Goal: Task Accomplishment & Management: Use online tool/utility

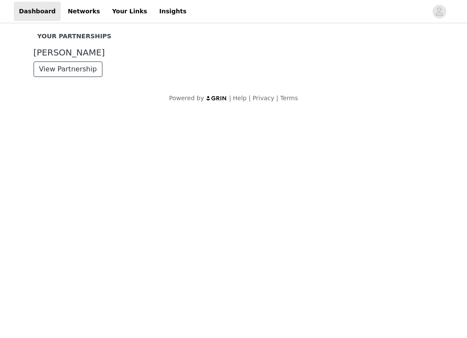
click at [80, 68] on button "View Partnership" at bounding box center [68, 69] width 69 height 15
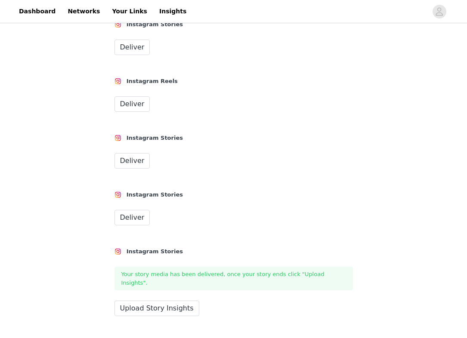
scroll to position [830, 0]
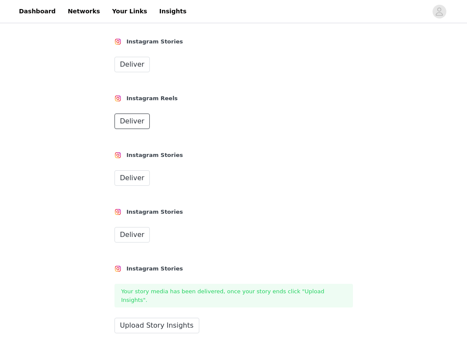
click at [130, 120] on span "Deliver" at bounding box center [132, 121] width 25 height 10
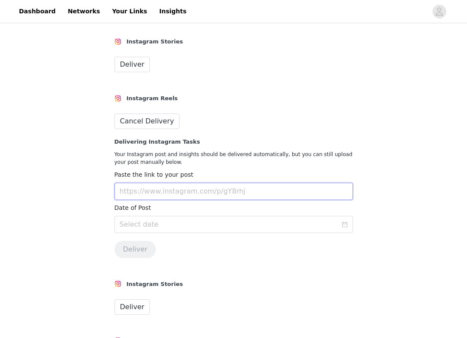
click at [183, 186] on input "text" at bounding box center [234, 191] width 239 height 17
paste input "[URL][DOMAIN_NAME]"
type input "[URL][DOMAIN_NAME]"
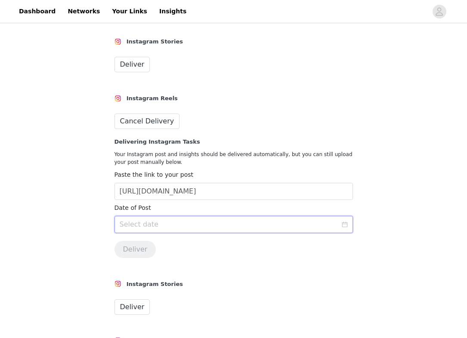
click at [168, 220] on input at bounding box center [234, 224] width 239 height 17
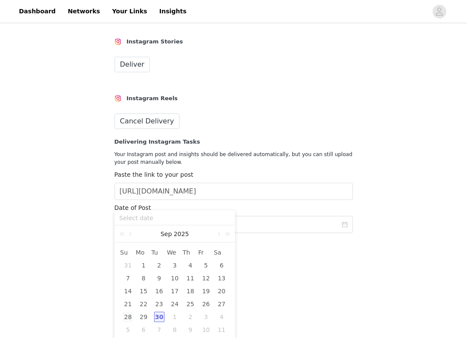
click at [129, 317] on div "28" at bounding box center [128, 317] width 10 height 10
type input "[DATE]"
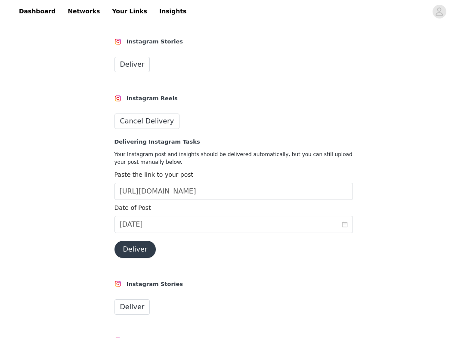
click at [133, 251] on button "Deliver" at bounding box center [136, 249] width 42 height 17
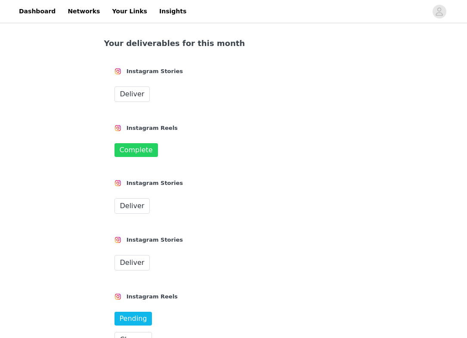
scroll to position [621, 0]
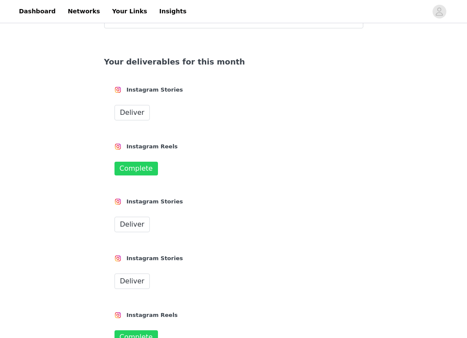
scroll to position [612, 0]
